Goal: Information Seeking & Learning: Find specific fact

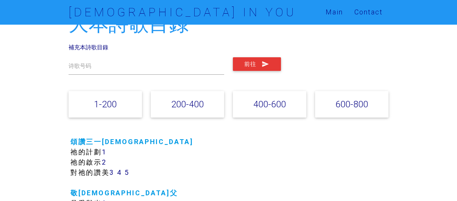
scroll to position [76, 0]
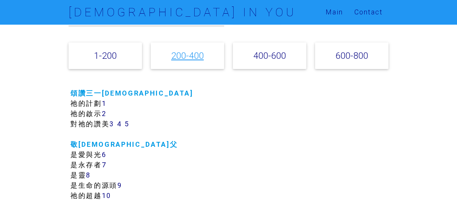
click at [177, 60] on link "200-400" at bounding box center [187, 55] width 33 height 11
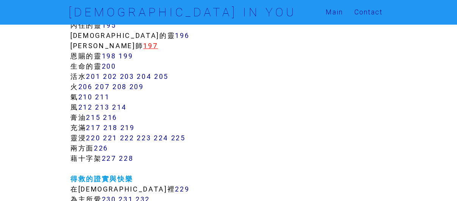
click at [143, 46] on link "197" at bounding box center [150, 45] width 15 height 9
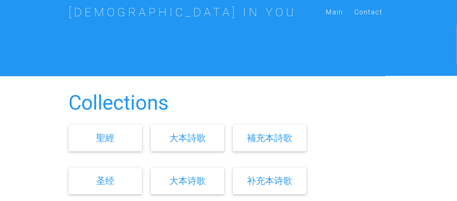
scroll to position [303, 0]
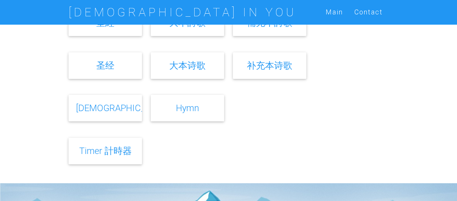
click at [115, 158] on div "Timer 計時器" at bounding box center [106, 151] width 74 height 27
click at [118, 150] on link "Timer 計時器" at bounding box center [105, 150] width 53 height 11
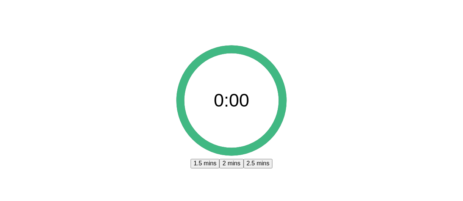
click at [251, 164] on button "2.5 mins" at bounding box center [258, 163] width 29 height 9
click at [252, 164] on button "2.5 mins" at bounding box center [258, 163] width 29 height 9
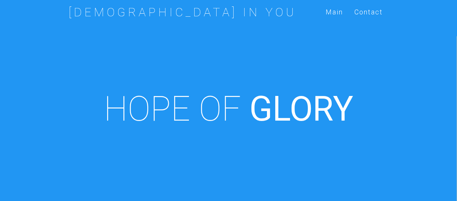
scroll to position [303, 0]
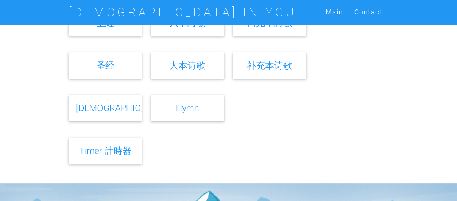
click at [187, 113] on link "Hymn" at bounding box center [187, 107] width 23 height 11
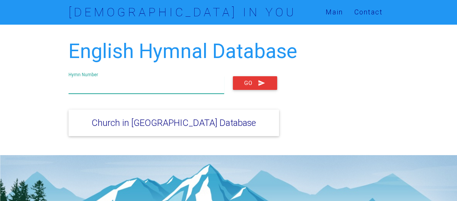
click at [113, 89] on input "text" at bounding box center [147, 84] width 156 height 17
type input "22"
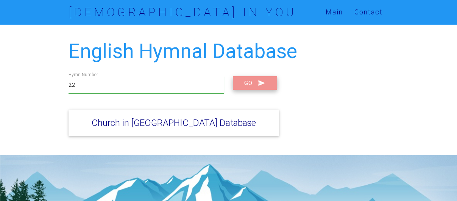
click at [243, 82] on button "Go" at bounding box center [255, 83] width 44 height 14
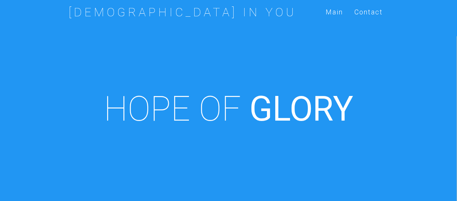
scroll to position [303, 0]
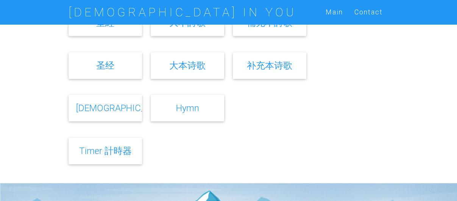
click at [202, 64] on link "大本诗歌" at bounding box center [187, 65] width 36 height 11
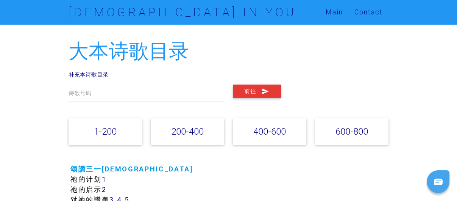
scroll to position [38, 0]
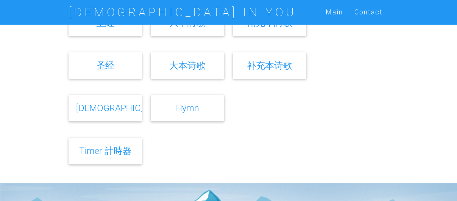
scroll to position [265, 0]
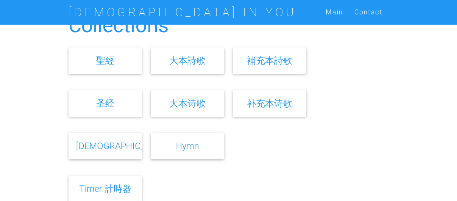
click at [111, 63] on link "聖經" at bounding box center [105, 60] width 18 height 11
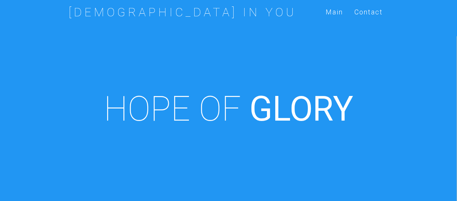
scroll to position [265, 0]
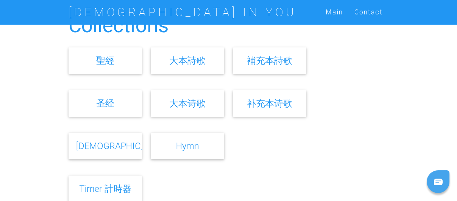
click at [109, 102] on link "圣经" at bounding box center [105, 103] width 18 height 11
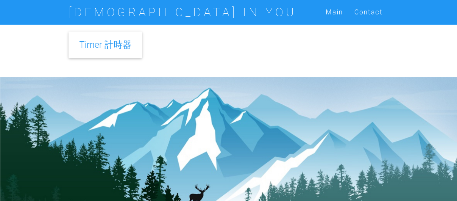
scroll to position [341, 0]
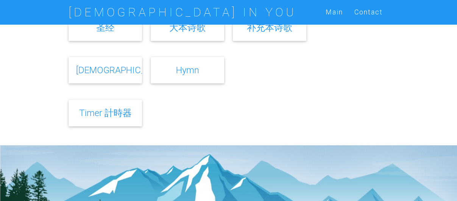
click at [110, 104] on div "Timer 計時器" at bounding box center [106, 113] width 74 height 27
click at [113, 110] on link "Timer 計時器" at bounding box center [105, 112] width 53 height 11
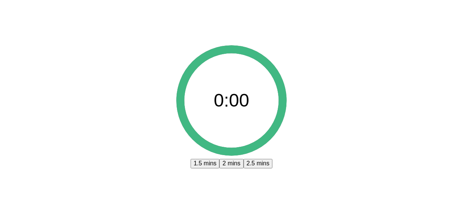
click at [315, 155] on body "0:00 1.5 mins 2 mins 2.5 mins" at bounding box center [231, 100] width 463 height 201
